Goal: Task Accomplishment & Management: Use online tool/utility

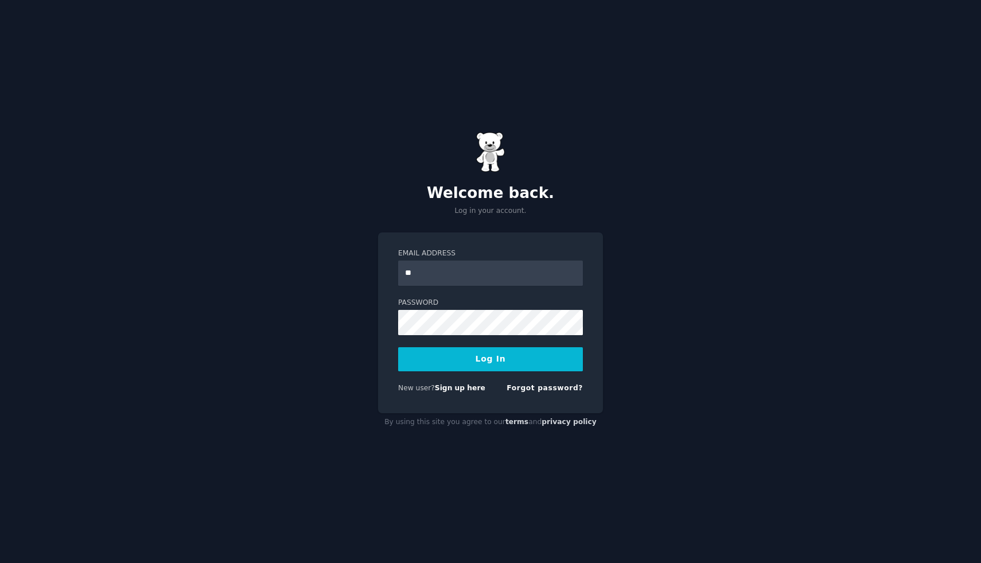
type input "**********"
click at [398, 347] on button "Log In" at bounding box center [490, 359] width 185 height 24
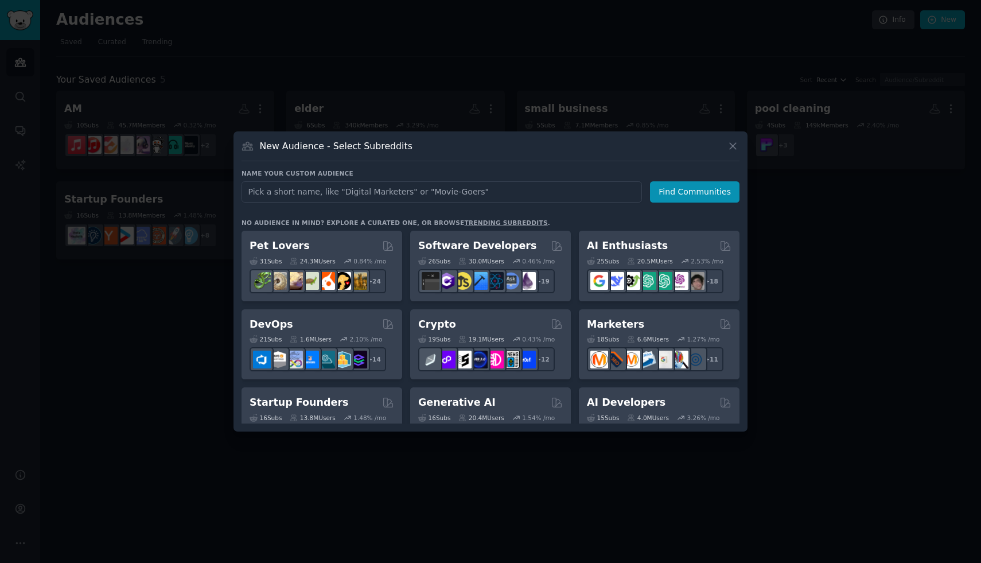
click at [560, 80] on div at bounding box center [490, 281] width 981 height 563
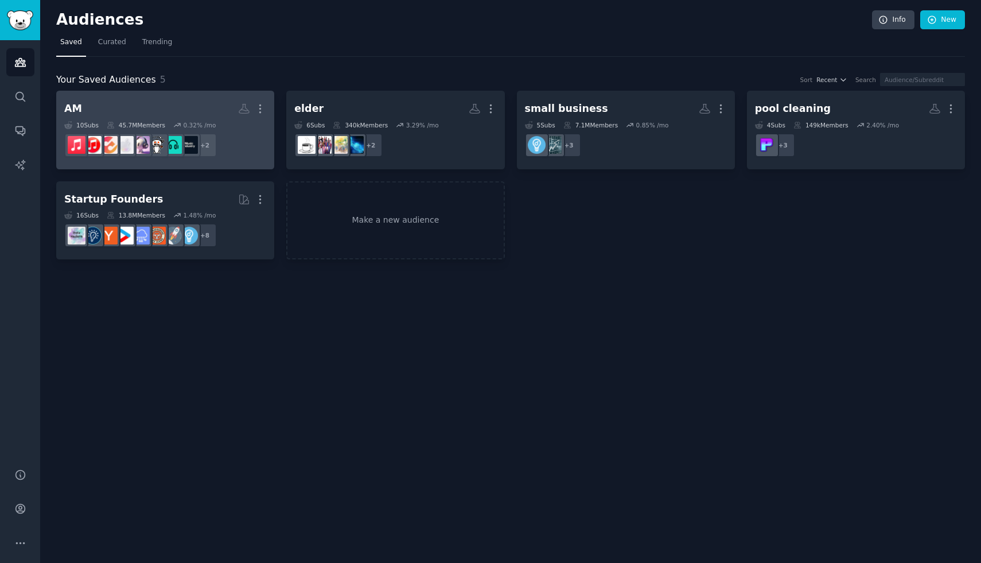
click at [203, 115] on h2 "AM Custom Audience More" at bounding box center [165, 109] width 202 height 20
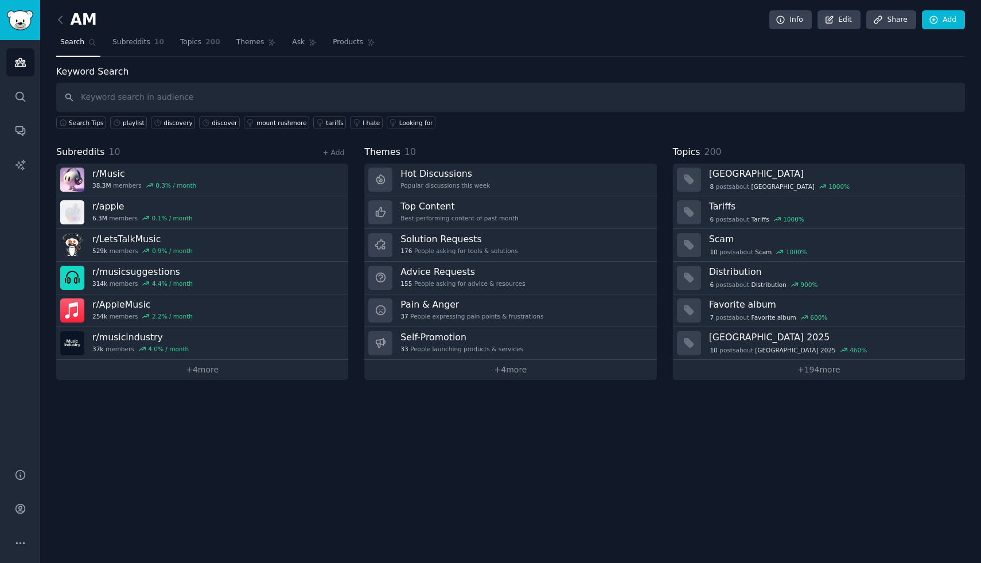
click at [328, 96] on input "text" at bounding box center [510, 97] width 909 height 29
type input "p"
type input "playlist"
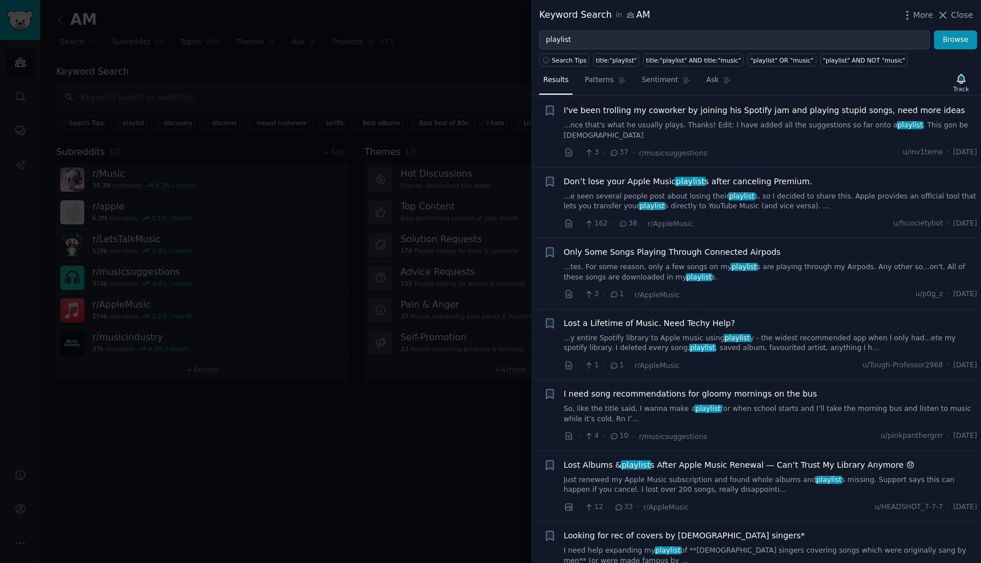
scroll to position [5205, 0]
